Goal: Information Seeking & Learning: Learn about a topic

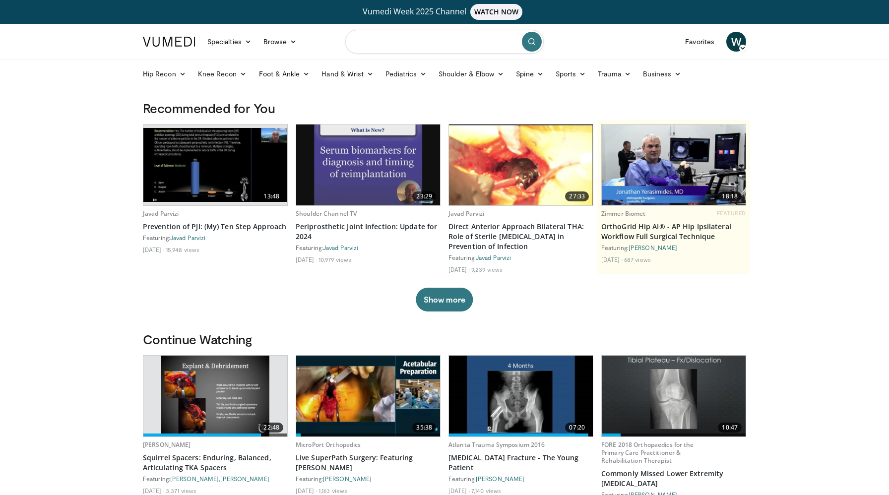
click at [402, 44] on input "Search topics, interventions" at bounding box center [444, 42] width 198 height 24
type input "**********"
click at [528, 43] on icon "submit" at bounding box center [532, 42] width 8 height 8
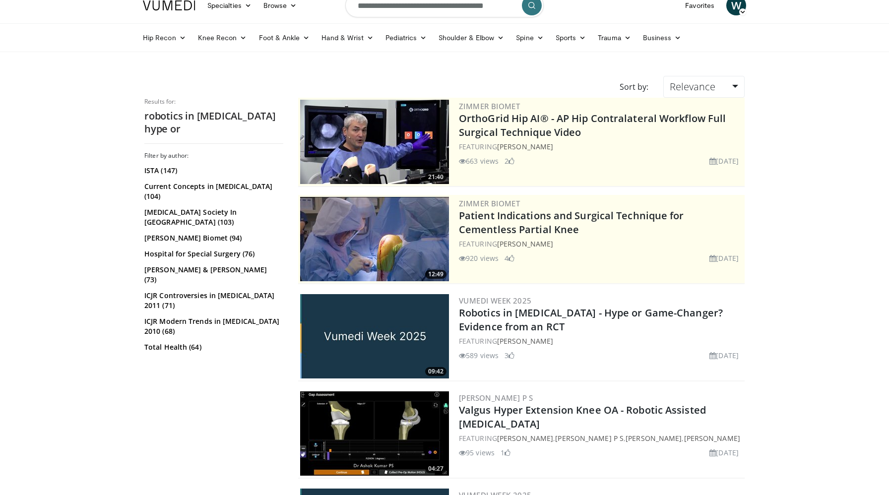
scroll to position [38, 0]
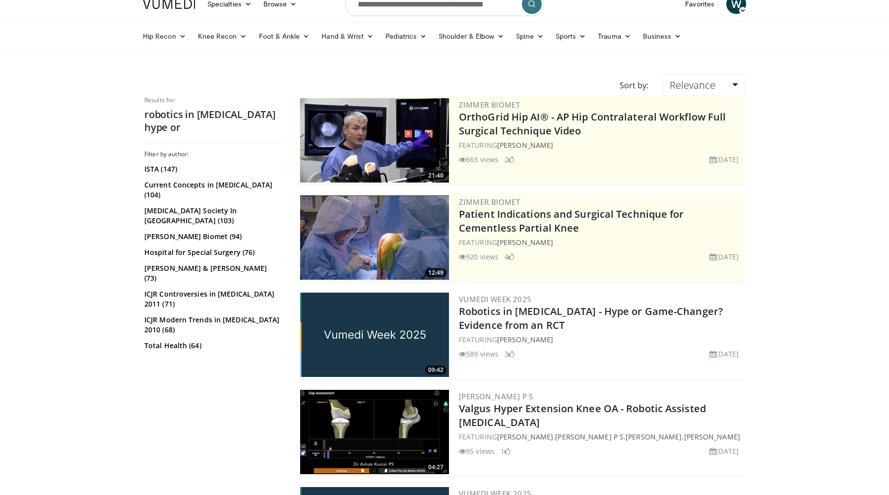
click at [387, 339] on img at bounding box center [374, 335] width 149 height 84
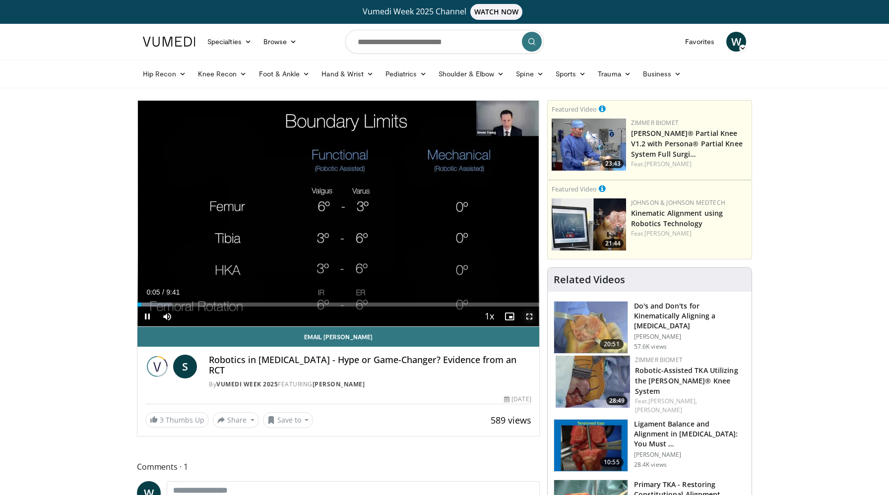
click at [529, 314] on span "Video Player" at bounding box center [529, 317] width 20 height 20
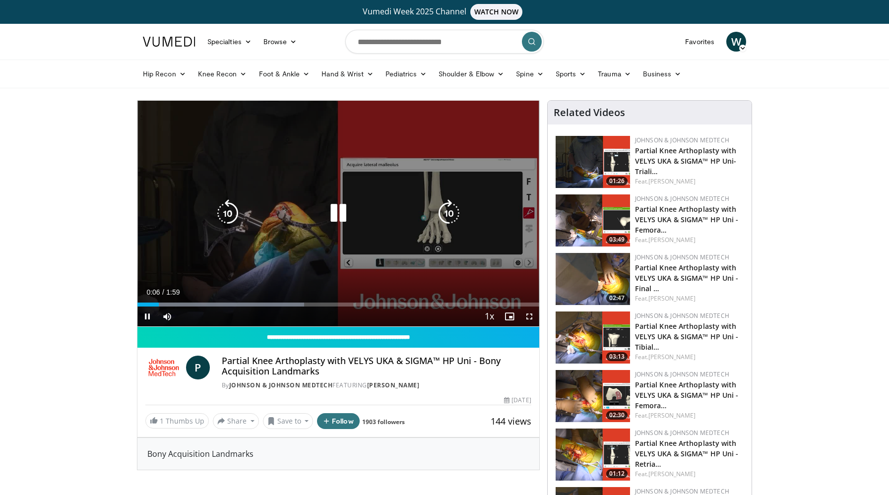
click at [342, 209] on icon "Video Player" at bounding box center [338, 213] width 28 height 28
